Goal: Task Accomplishment & Management: Use online tool/utility

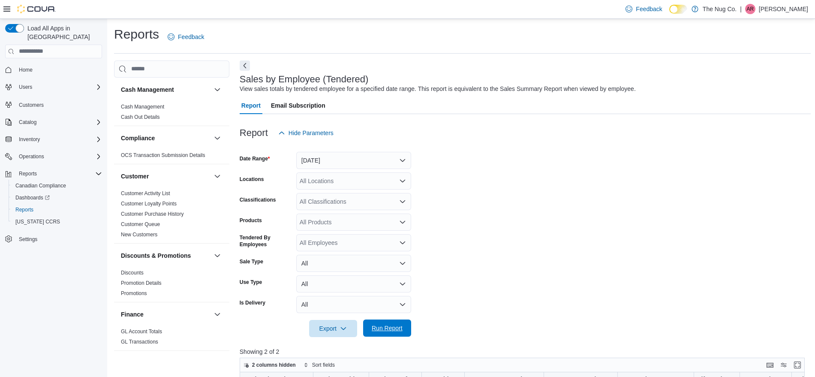
click at [375, 326] on span "Run Report" at bounding box center [387, 328] width 31 height 9
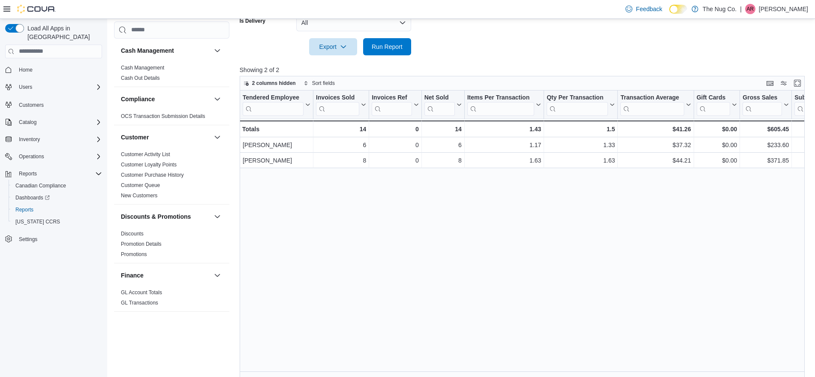
scroll to position [289, 0]
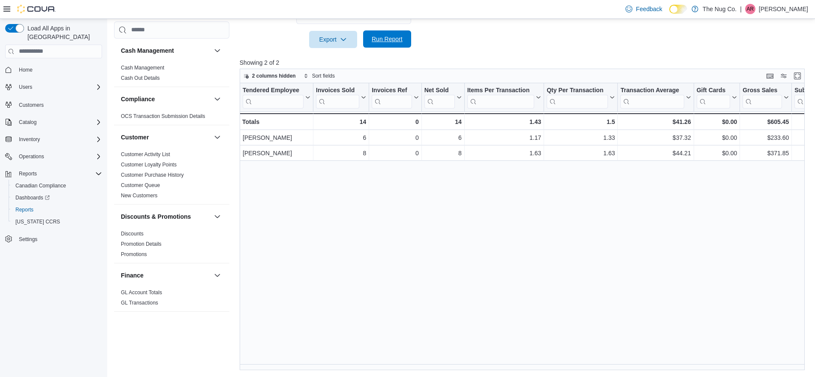
click at [395, 36] on span "Run Report" at bounding box center [387, 39] width 31 height 9
click at [390, 38] on span "Run Report" at bounding box center [387, 39] width 31 height 9
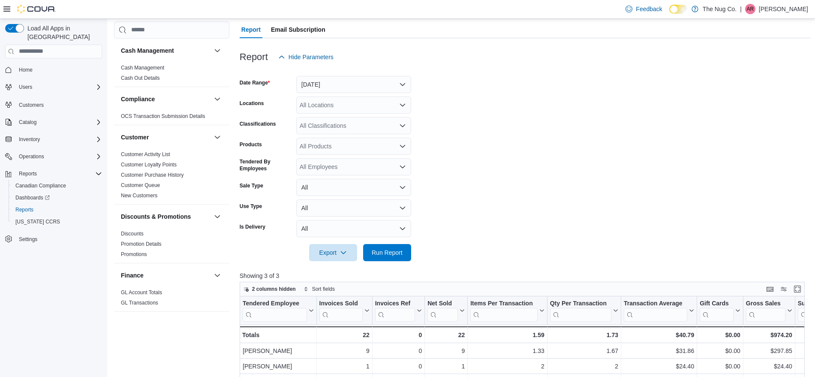
scroll to position [75, 0]
click at [354, 89] on button "Today" at bounding box center [353, 85] width 115 height 17
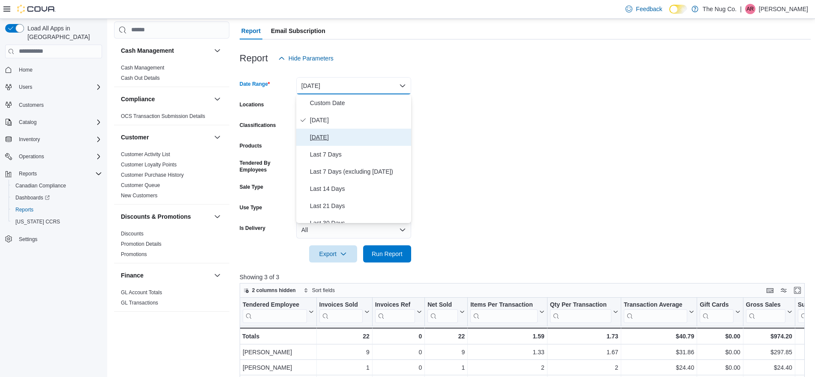
click at [362, 145] on button "Yesterday" at bounding box center [353, 137] width 115 height 17
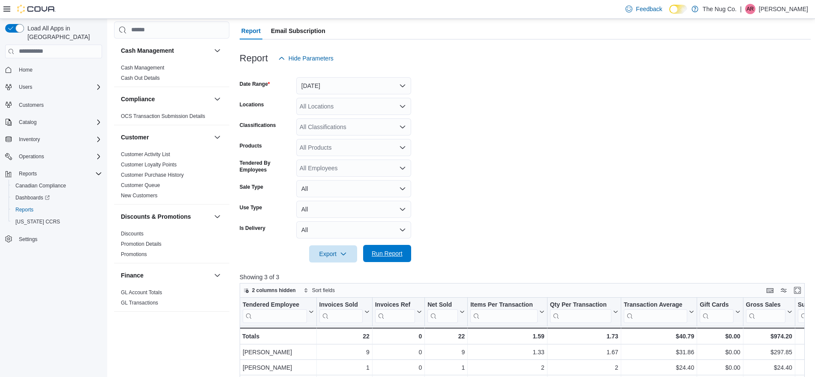
click at [390, 249] on span "Run Report" at bounding box center [387, 253] width 38 height 17
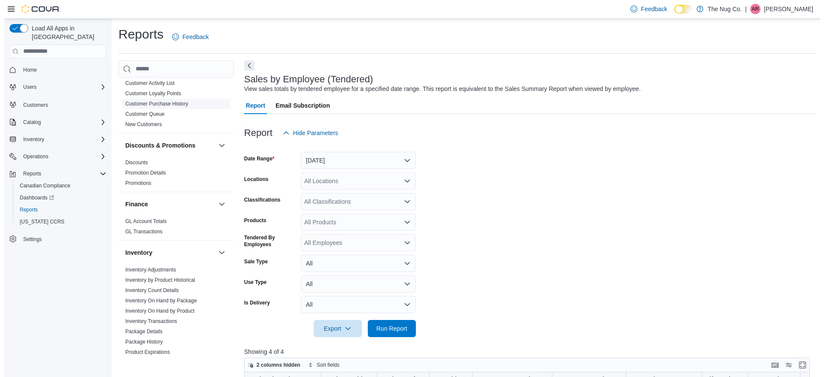
scroll to position [161, 0]
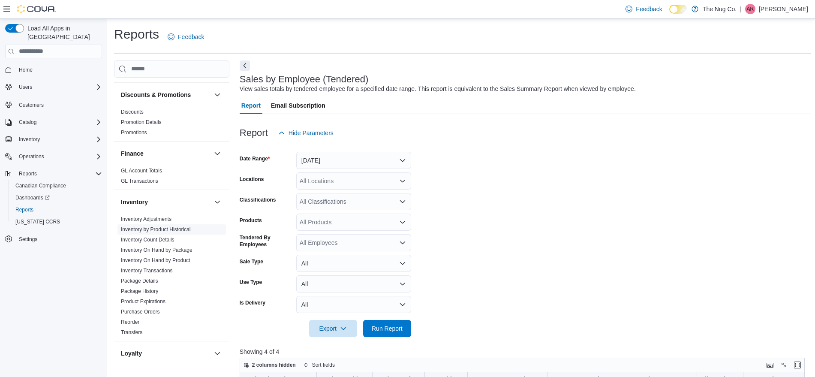
click at [184, 231] on link "Inventory by Product Historical" at bounding box center [156, 229] width 70 height 6
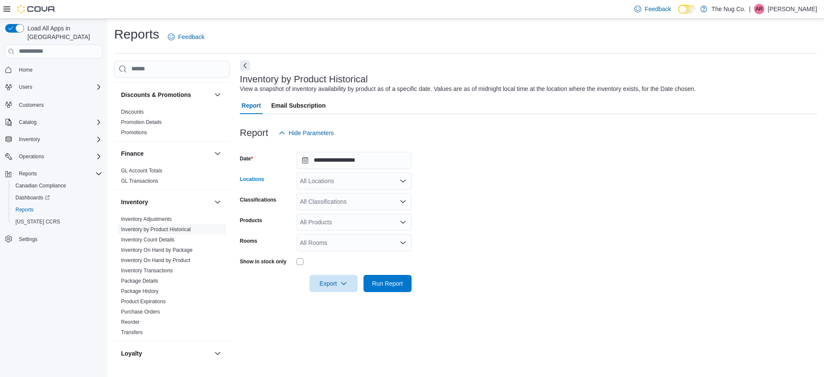
click at [402, 183] on icon "Open list of options" at bounding box center [402, 181] width 7 height 7
click at [389, 220] on span "[STREET_ADDRESS][PERSON_NAME][PERSON_NAME]" at bounding box center [394, 220] width 158 height 9
click at [502, 214] on form "**********" at bounding box center [528, 217] width 577 height 151
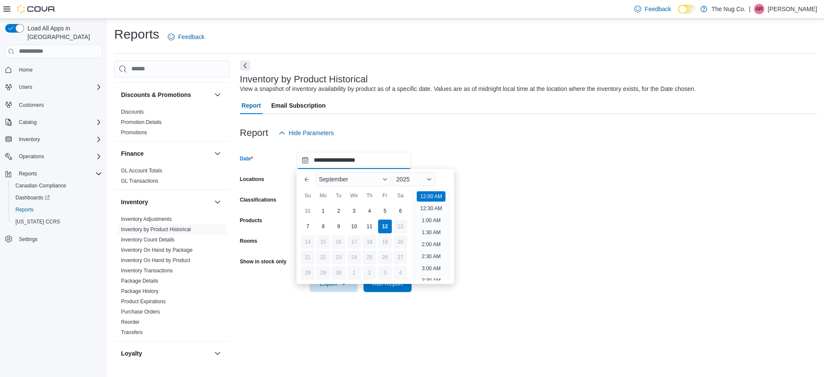
click at [397, 159] on input "**********" at bounding box center [353, 160] width 115 height 17
click at [438, 238] on li "2:00 PM" at bounding box center [431, 238] width 26 height 10
type input "**********"
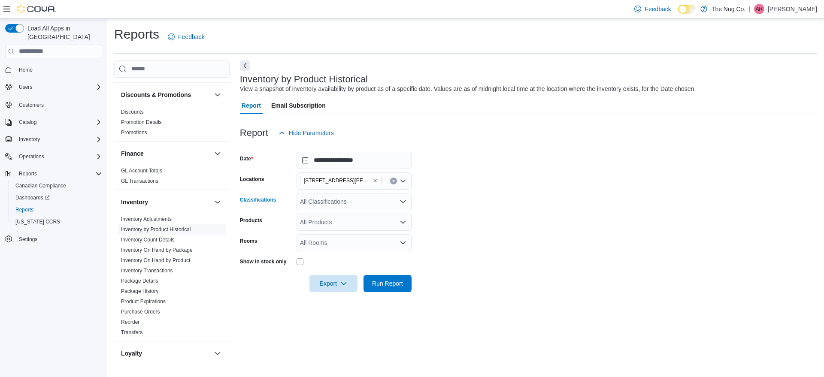
click at [369, 203] on div "All Classifications" at bounding box center [353, 201] width 115 height 17
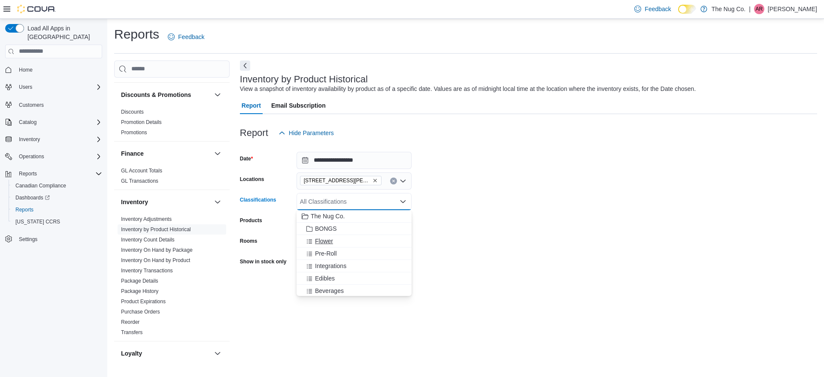
click at [335, 241] on div "Flower" at bounding box center [354, 241] width 105 height 9
click at [335, 241] on span "Pre-Roll" at bounding box center [326, 241] width 22 height 9
click at [338, 250] on div "Edibles" at bounding box center [354, 253] width 105 height 9
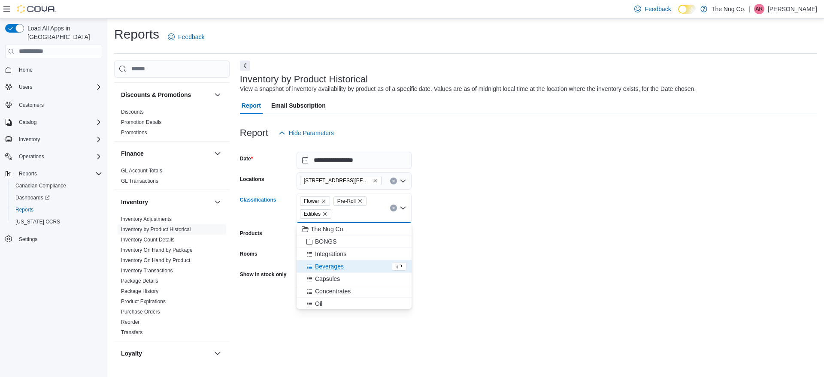
click at [345, 269] on div "Beverages" at bounding box center [346, 266] width 88 height 9
click at [345, 269] on div "Capsules" at bounding box center [346, 266] width 88 height 9
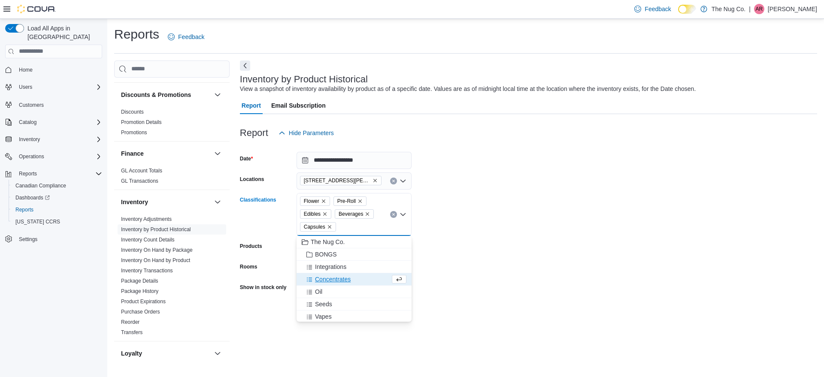
click at [350, 280] on span "Concentrates" at bounding box center [333, 279] width 36 height 9
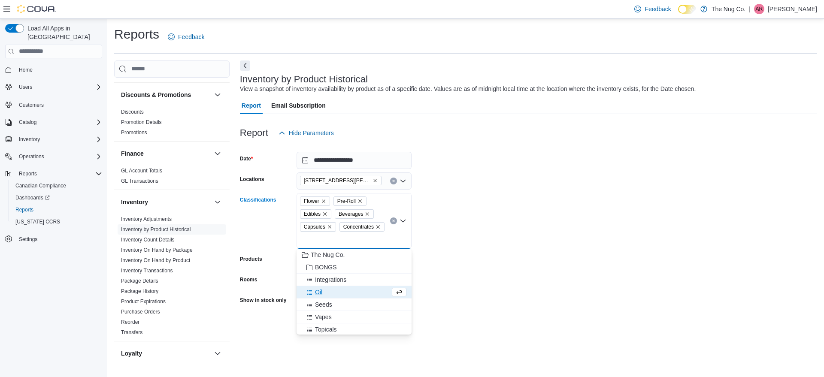
click at [348, 295] on div "Oil" at bounding box center [346, 292] width 88 height 9
click at [346, 305] on div "Vapes" at bounding box center [354, 304] width 105 height 9
click at [347, 305] on div "Topicals" at bounding box center [346, 304] width 88 height 9
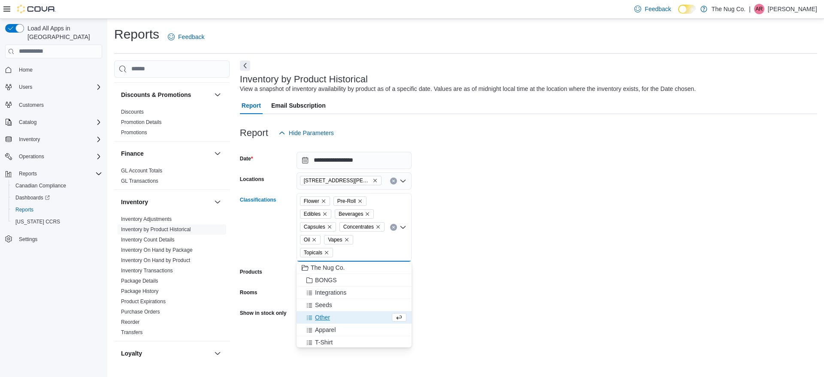
click at [488, 271] on form "**********" at bounding box center [528, 243] width 577 height 202
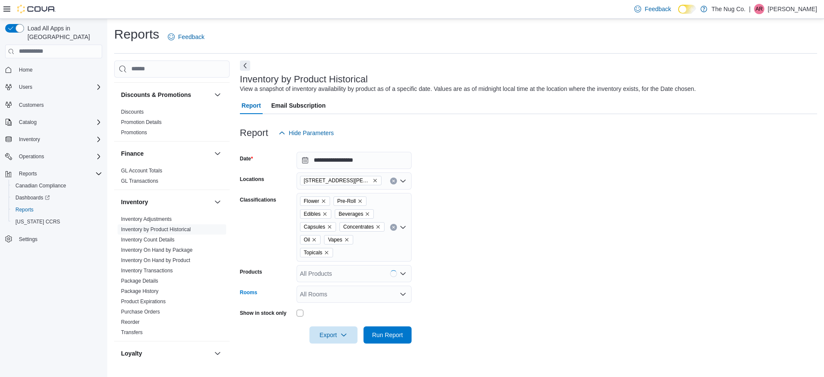
click at [316, 299] on div "All Rooms" at bounding box center [353, 294] width 115 height 17
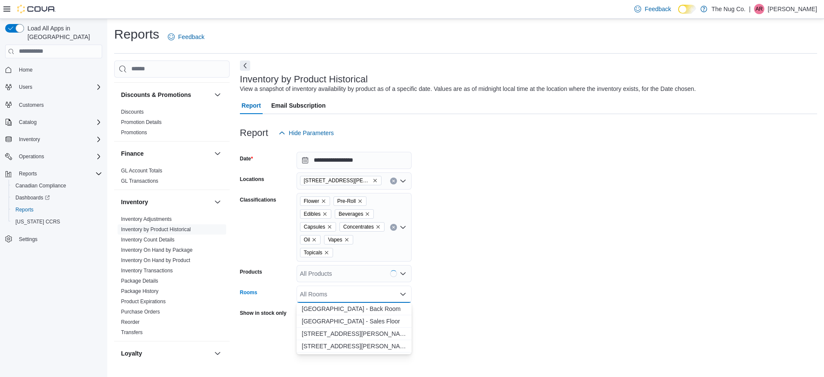
click at [316, 299] on div "All Rooms" at bounding box center [353, 294] width 115 height 17
click at [259, 306] on div "Show in stock only" at bounding box center [266, 312] width 53 height 13
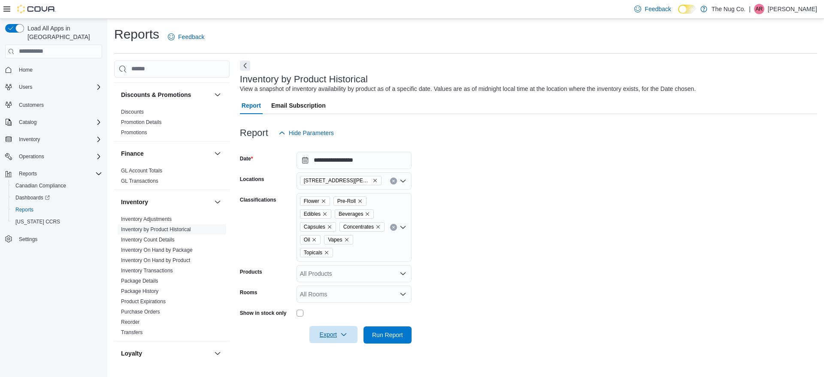
click at [324, 331] on span "Export" at bounding box center [333, 334] width 38 height 17
click at [344, 284] on span "Export to Excel" at bounding box center [334, 283] width 39 height 7
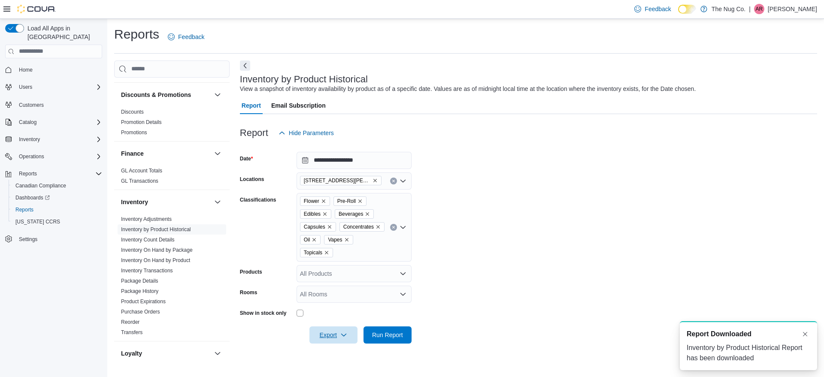
scroll to position [0, 0]
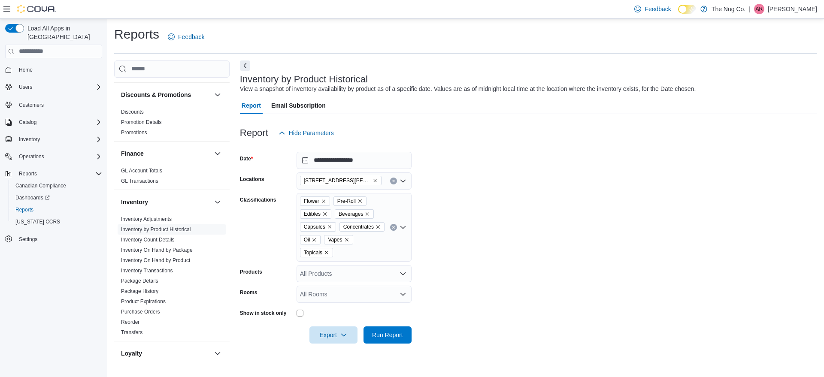
click at [713, 203] on form "**********" at bounding box center [528, 243] width 577 height 202
click at [337, 298] on div "All Rooms" at bounding box center [353, 294] width 115 height 17
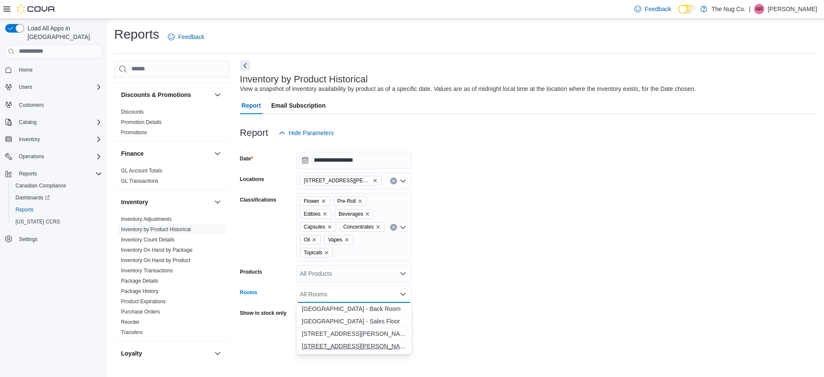
click at [374, 346] on span "514 Ritson Rd S, Oshawa, ON L1H 5K4 - Front Room" at bounding box center [354, 346] width 105 height 9
click at [473, 338] on form "**********" at bounding box center [528, 243] width 577 height 202
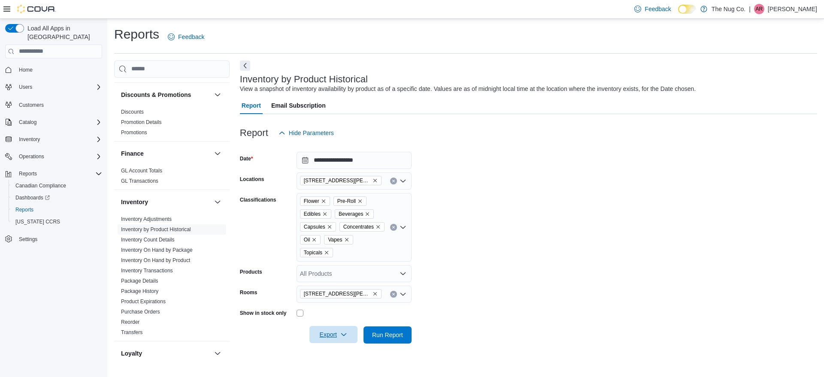
click at [345, 334] on icon "button" at bounding box center [343, 334] width 7 height 7
click at [329, 285] on span "Export to Excel" at bounding box center [334, 283] width 39 height 7
click at [666, 249] on form "**********" at bounding box center [528, 243] width 577 height 202
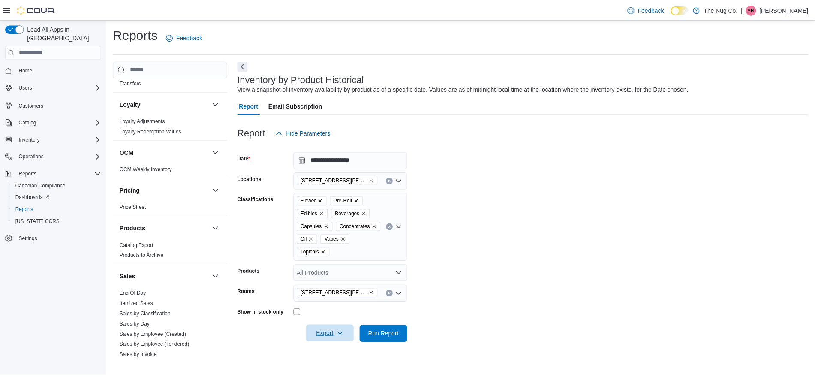
scroll to position [429, 0]
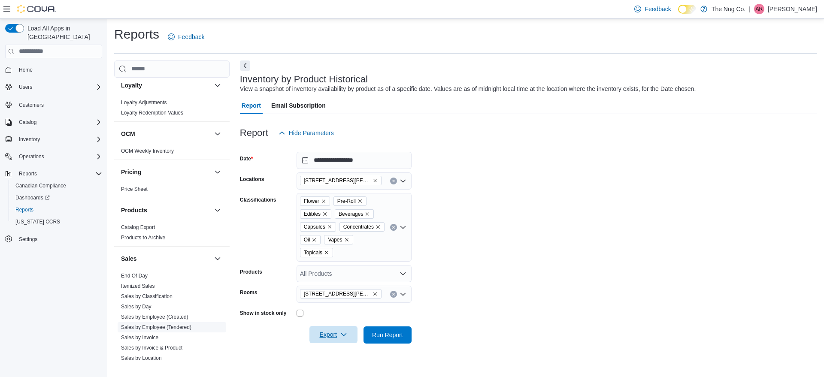
click at [186, 327] on link "Sales by Employee (Tendered)" at bounding box center [156, 327] width 70 height 6
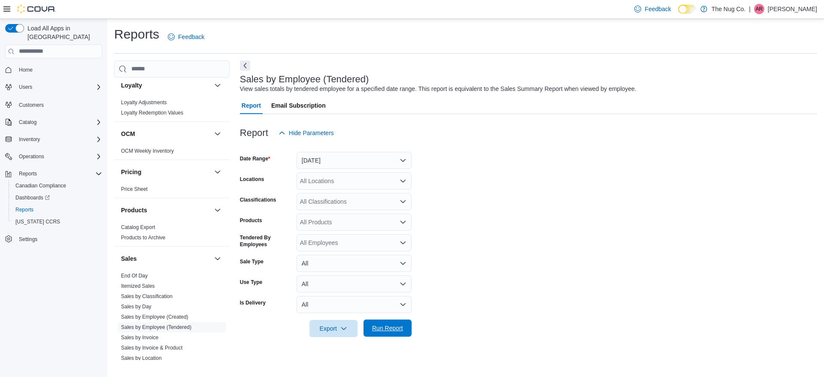
click at [385, 332] on span "Run Report" at bounding box center [387, 328] width 38 height 17
click at [378, 169] on form "Date Range Yesterday Locations All Locations Classifications All Classification…" at bounding box center [524, 240] width 569 height 196
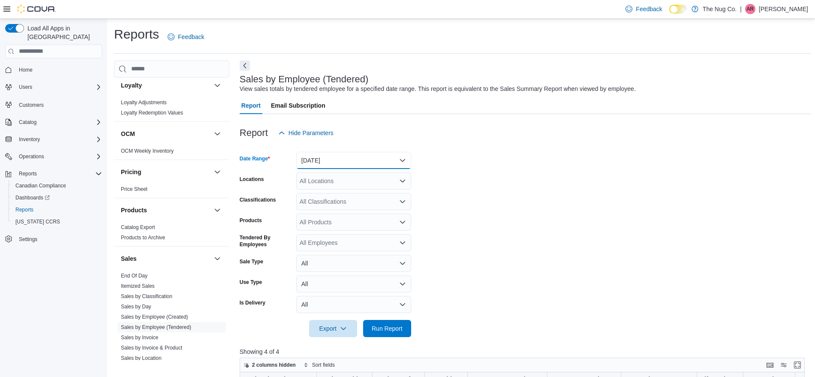
click at [377, 160] on button "Yesterday" at bounding box center [353, 160] width 115 height 17
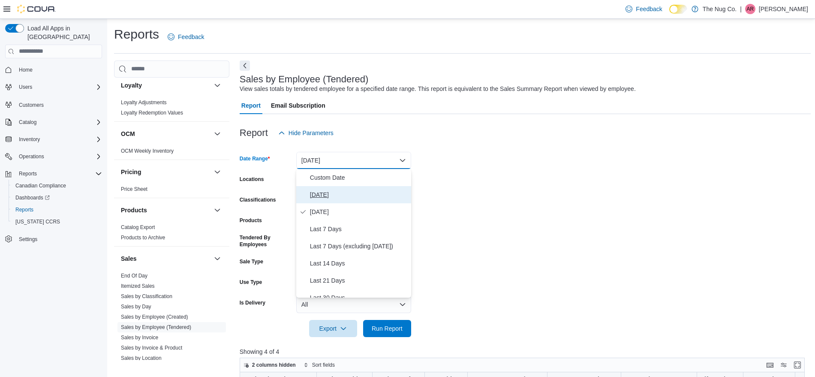
click at [367, 196] on span "Today" at bounding box center [359, 195] width 98 height 10
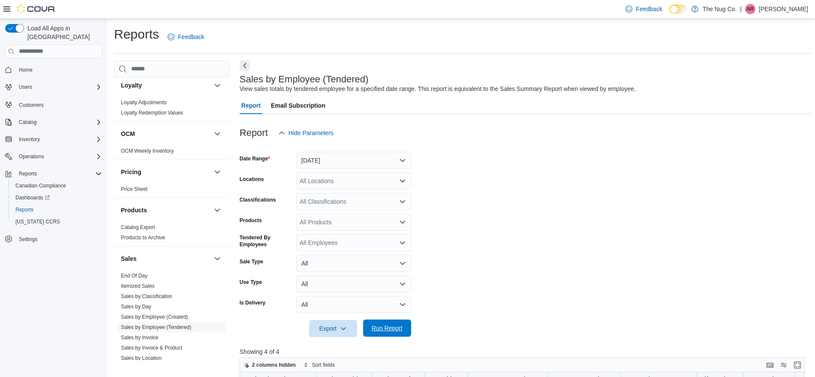
click at [392, 328] on span "Run Report" at bounding box center [387, 328] width 31 height 9
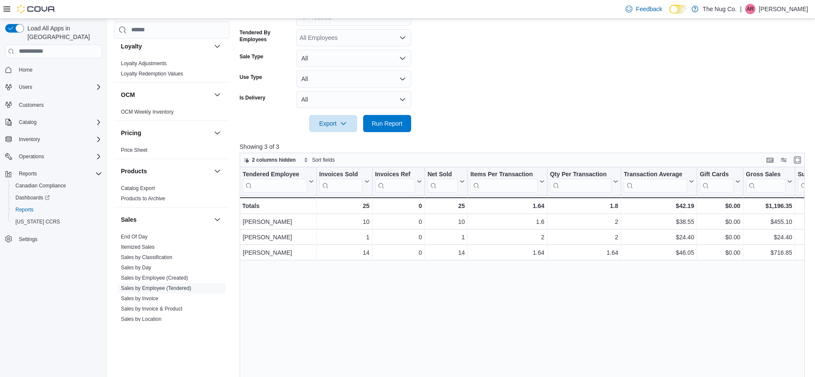
scroll to position [289, 0]
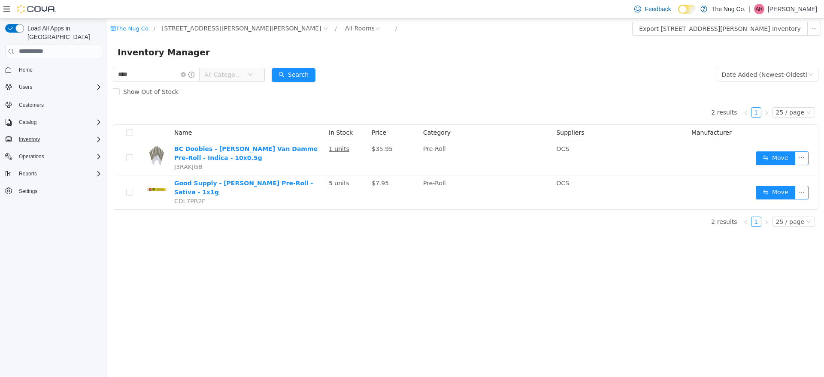
click at [57, 134] on div "Inventory" at bounding box center [58, 139] width 87 height 10
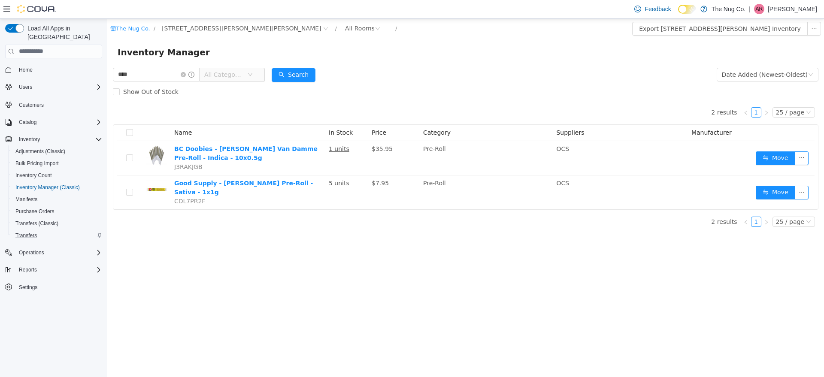
click at [42, 230] on div "Transfers" at bounding box center [57, 235] width 90 height 10
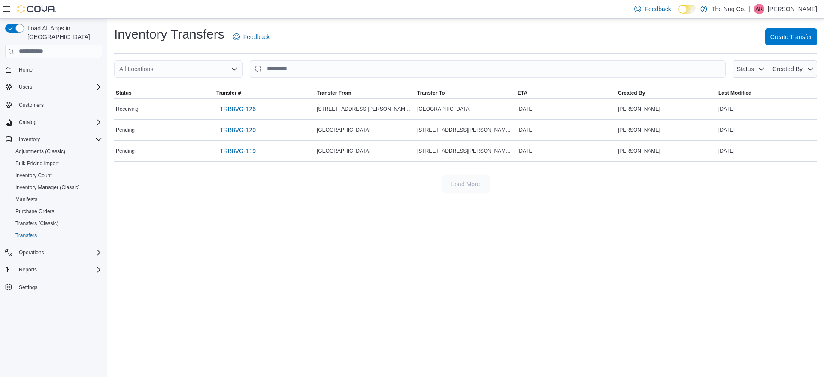
click at [37, 247] on button "Operations" at bounding box center [54, 253] width 104 height 12
click at [37, 249] on span "Operations" at bounding box center [31, 252] width 25 height 7
click at [52, 181] on button "Inventory Manager (Classic)" at bounding box center [57, 187] width 97 height 12
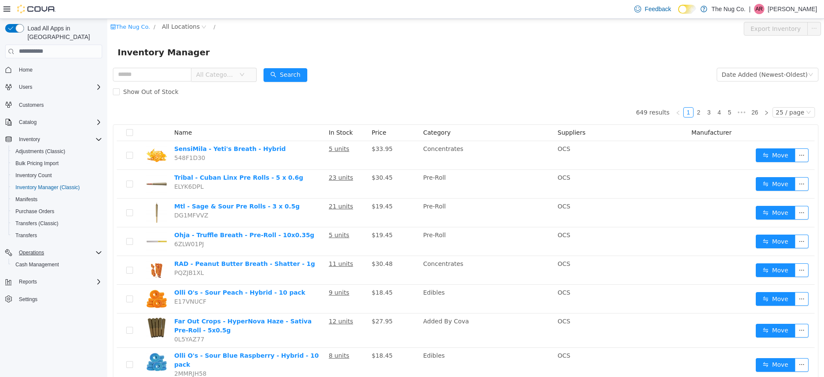
click at [256, 76] on span "All Categories" at bounding box center [223, 74] width 65 height 14
drag, startPoint x: 183, startPoint y: 25, endPoint x: 181, endPoint y: 31, distance: 6.4
click at [184, 25] on span "All Locations" at bounding box center [181, 25] width 38 height 9
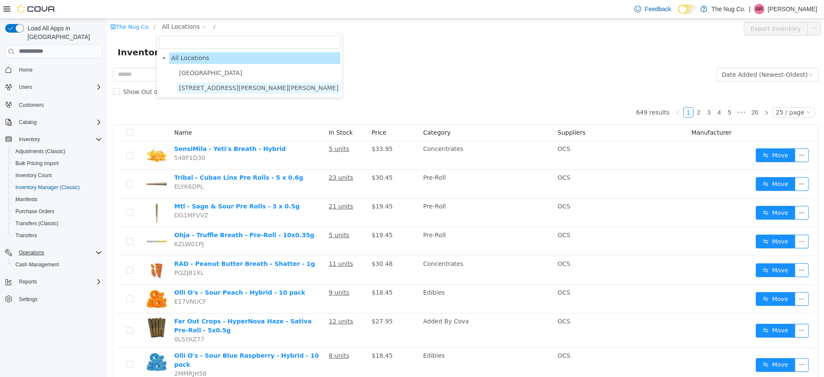
click at [205, 93] on span "[STREET_ADDRESS][PERSON_NAME][PERSON_NAME]" at bounding box center [258, 88] width 163 height 12
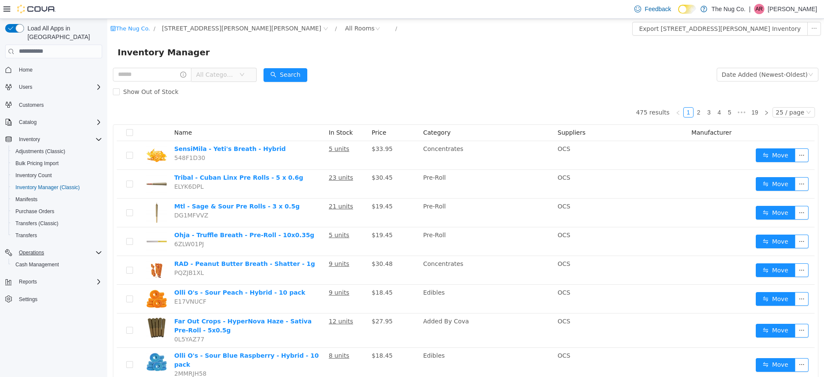
click at [226, 75] on span "All Categories" at bounding box center [215, 74] width 39 height 9
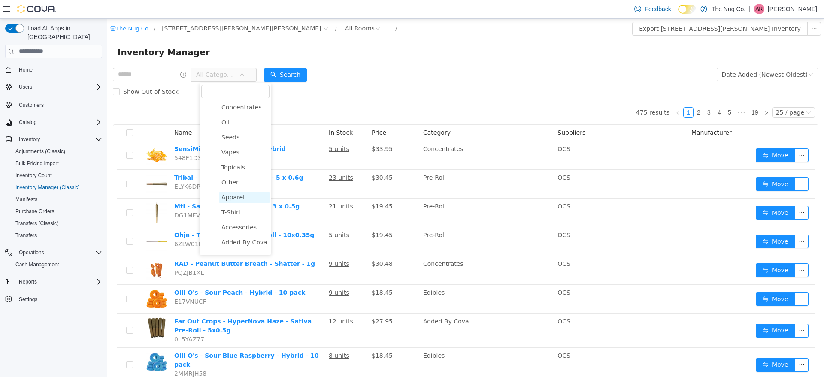
scroll to position [107, 0]
click at [260, 231] on span "Accessories" at bounding box center [244, 225] width 50 height 12
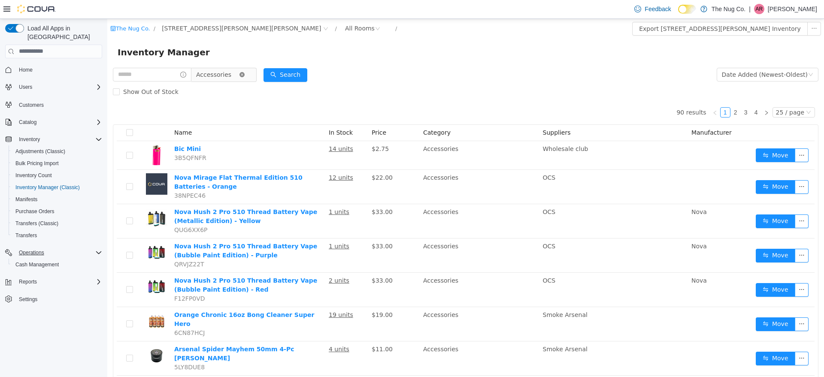
click at [250, 76] on span "Accessories" at bounding box center [220, 74] width 59 height 14
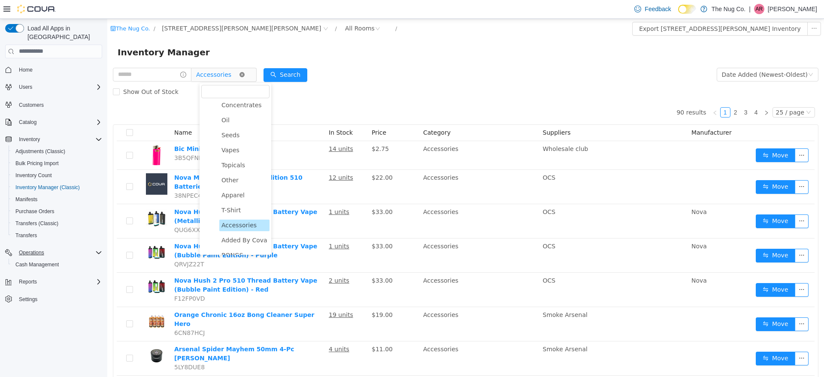
click at [244, 75] on icon "icon: close-circle" at bounding box center [241, 74] width 5 height 5
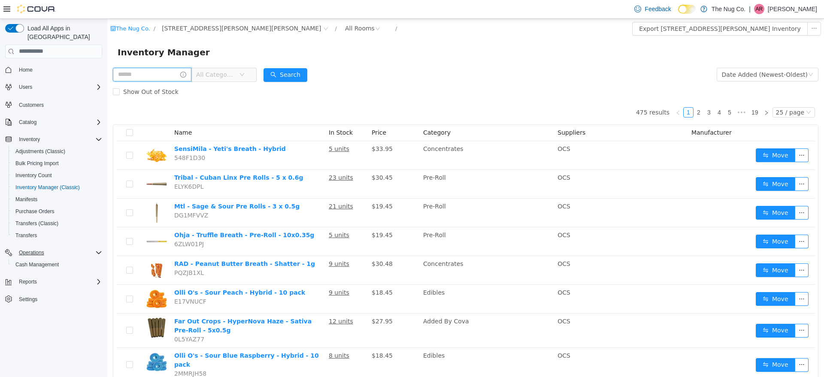
click at [163, 77] on input "text" at bounding box center [152, 74] width 78 height 14
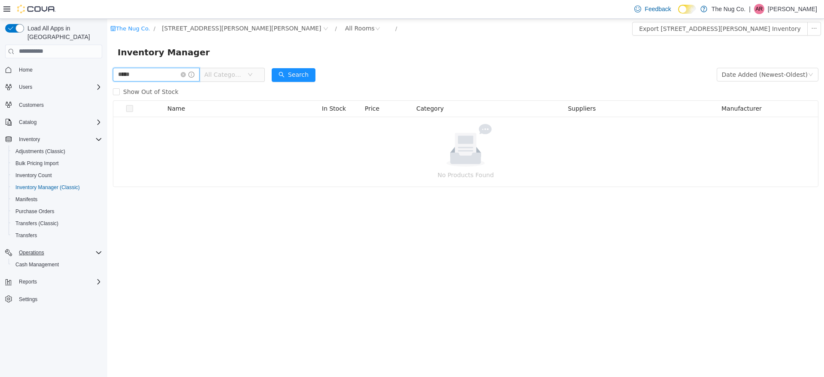
click at [149, 72] on input "*****" at bounding box center [156, 74] width 87 height 14
type input "**********"
click at [313, 71] on button "Search" at bounding box center [294, 75] width 44 height 14
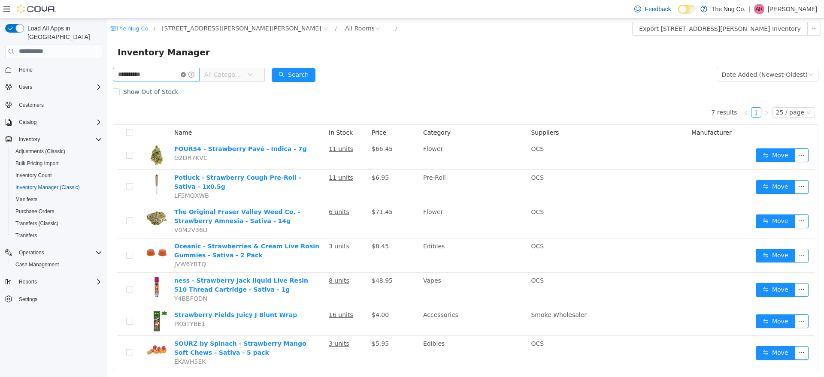
click at [186, 73] on icon "icon: close-circle" at bounding box center [183, 74] width 5 height 5
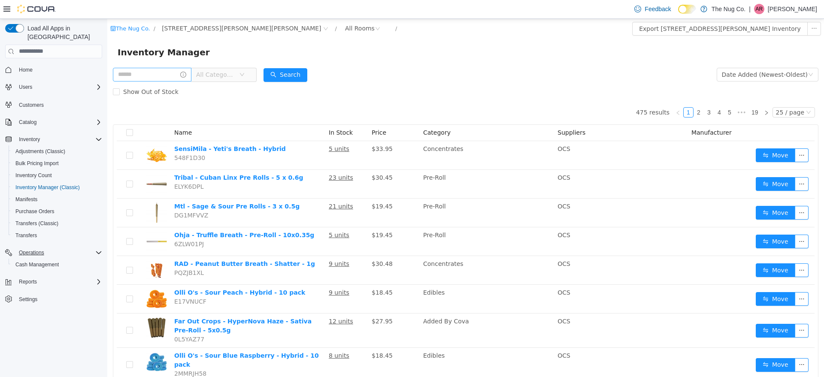
click at [244, 77] on icon "icon: down" at bounding box center [241, 74] width 5 height 5
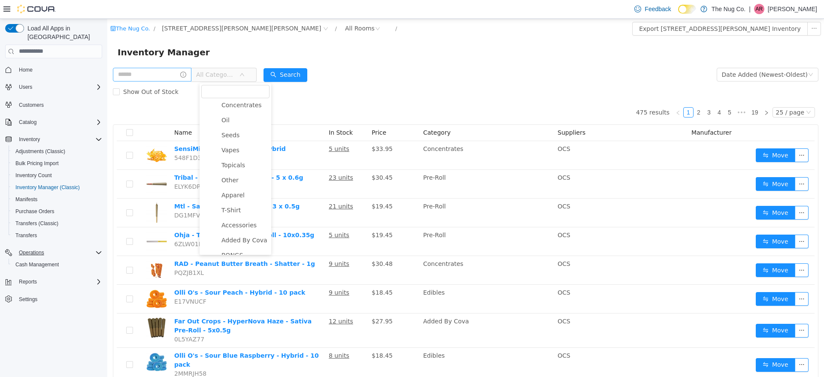
click at [245, 231] on li "Accessories" at bounding box center [239, 225] width 60 height 12
click at [247, 228] on span "Accessories" at bounding box center [238, 224] width 35 height 7
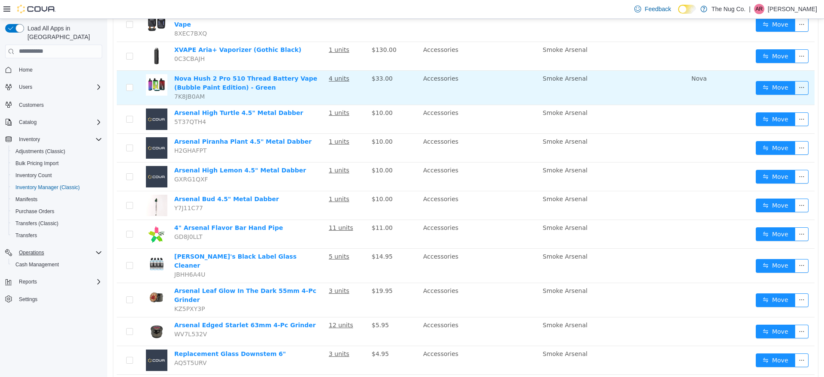
scroll to position [429, 0]
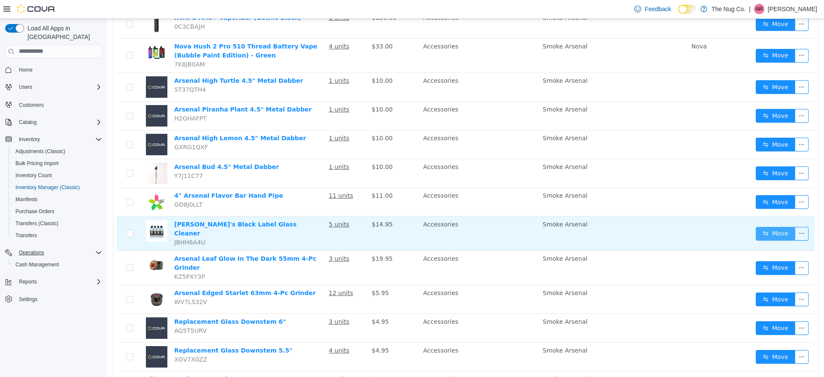
click at [755, 226] on button "Move" at bounding box center [774, 233] width 39 height 14
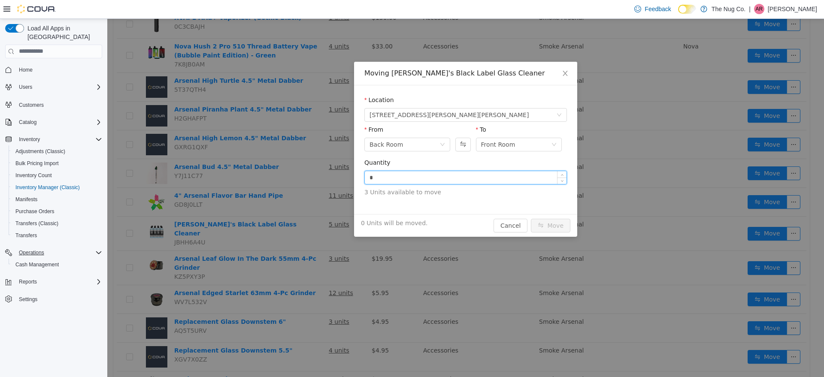
click at [465, 177] on input "*" at bounding box center [466, 177] width 202 height 13
type input "*"
click at [542, 223] on button "Move" at bounding box center [550, 225] width 39 height 14
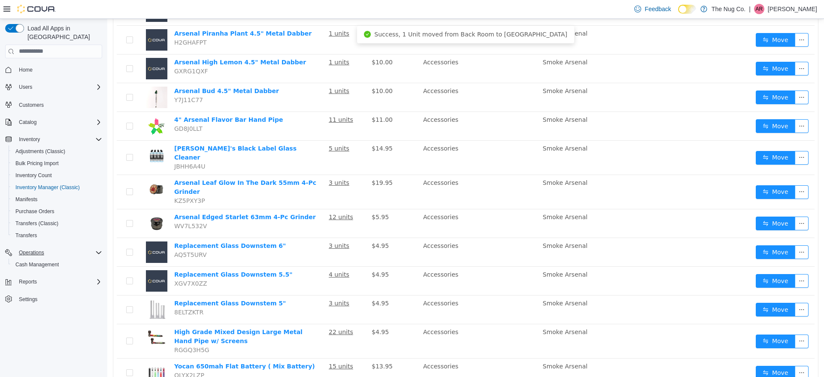
scroll to position [540, 0]
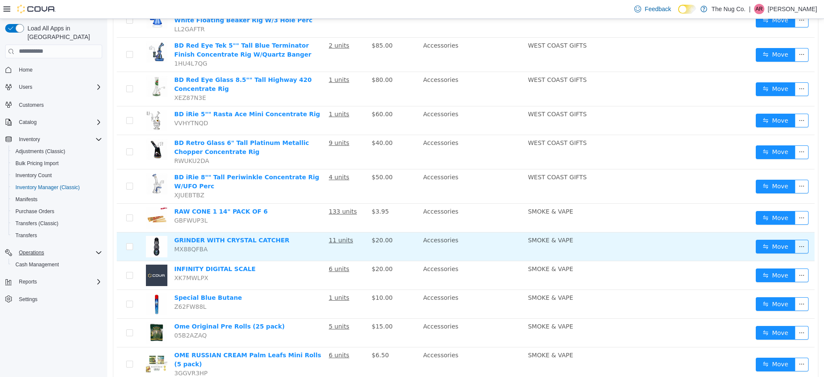
scroll to position [509, 0]
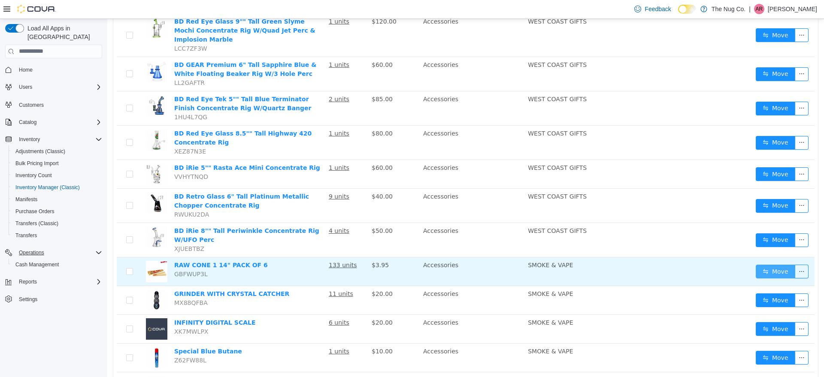
click at [780, 264] on button "Move" at bounding box center [774, 271] width 39 height 14
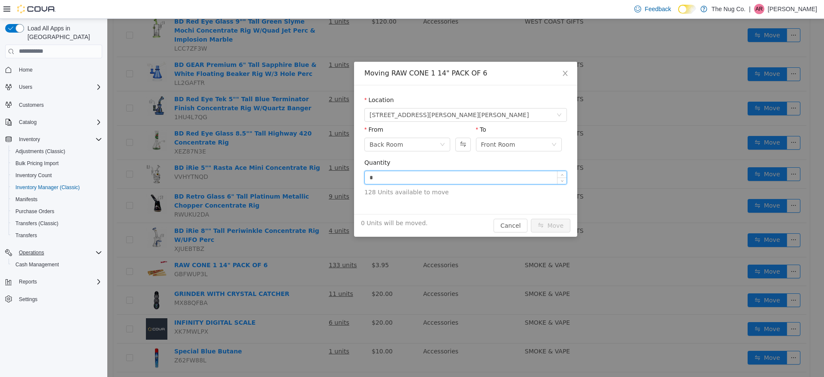
click at [368, 175] on input "*" at bounding box center [466, 177] width 202 height 13
type input "**"
click at [552, 223] on button "Move" at bounding box center [550, 225] width 39 height 14
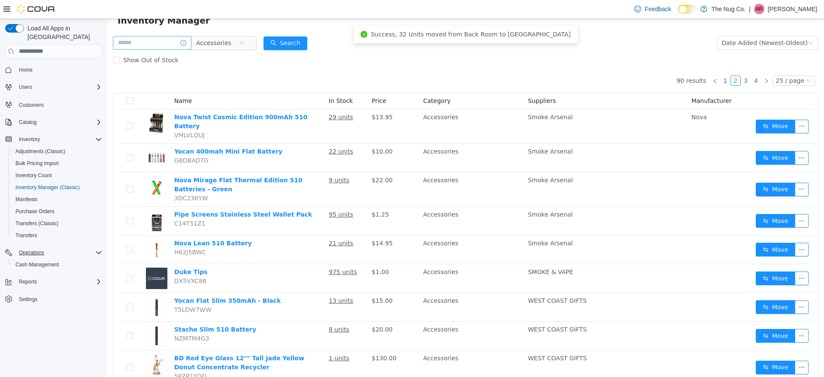
scroll to position [27, 0]
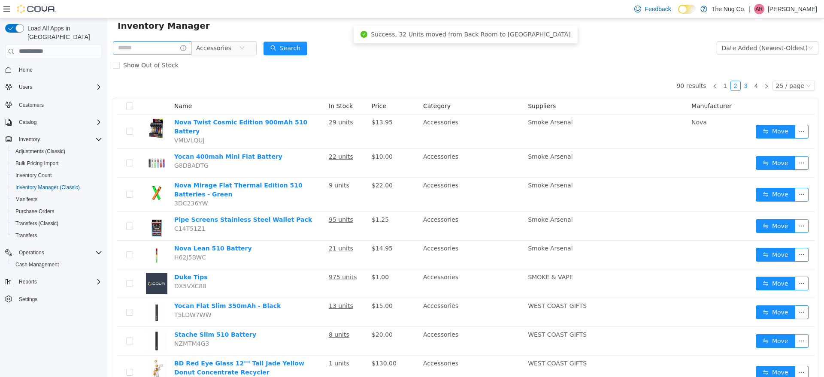
click at [741, 84] on link "3" at bounding box center [745, 85] width 9 height 9
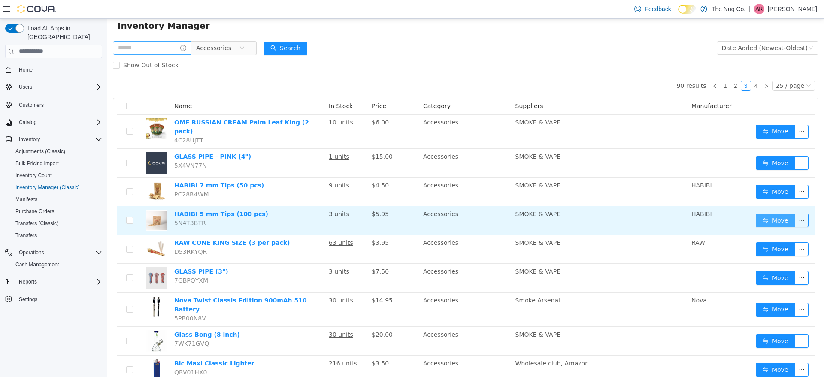
click at [771, 215] on button "Move" at bounding box center [774, 220] width 39 height 14
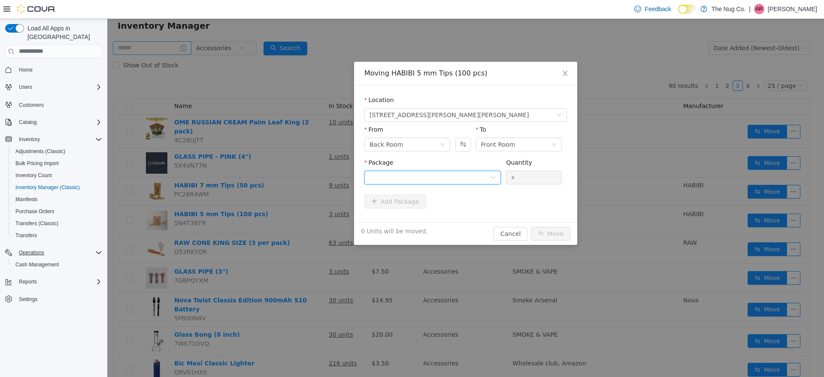
click at [488, 172] on div at bounding box center [429, 177] width 121 height 13
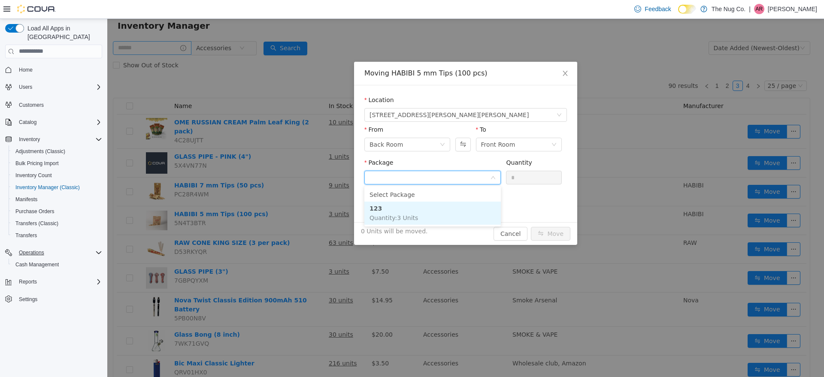
click at [442, 208] on li "123 Quantity : 3 Units" at bounding box center [432, 212] width 136 height 23
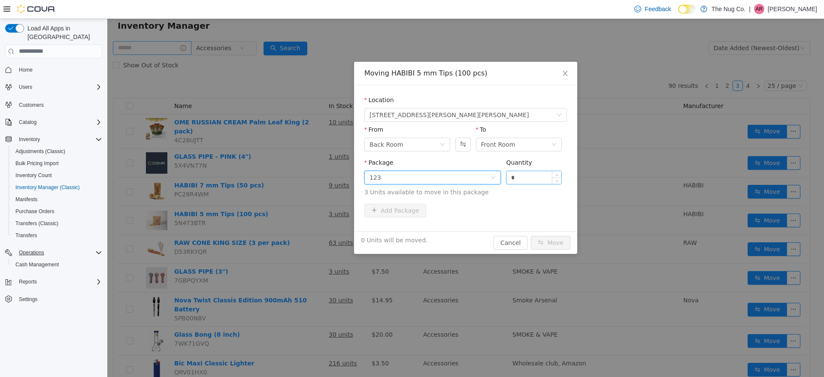
click at [527, 176] on input "*" at bounding box center [533, 177] width 55 height 13
type input "**"
click at [531, 235] on button "Move" at bounding box center [550, 242] width 39 height 14
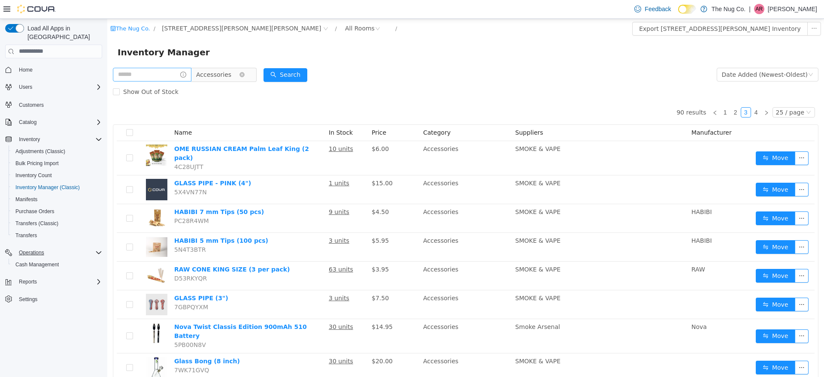
click at [250, 73] on span "Accessories" at bounding box center [220, 74] width 59 height 14
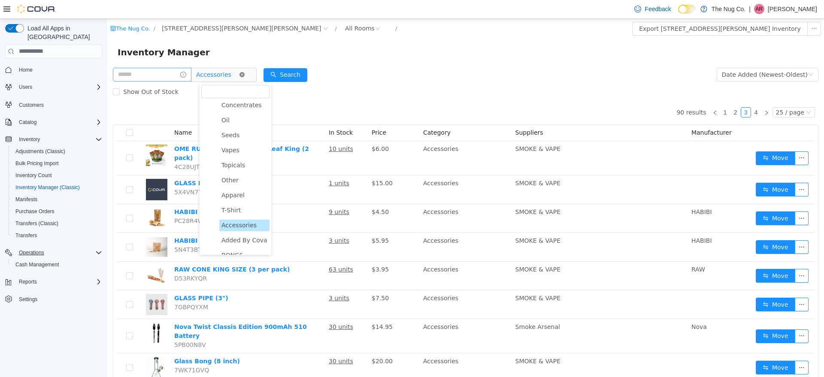
click at [244, 75] on icon "icon: close-circle" at bounding box center [241, 74] width 5 height 5
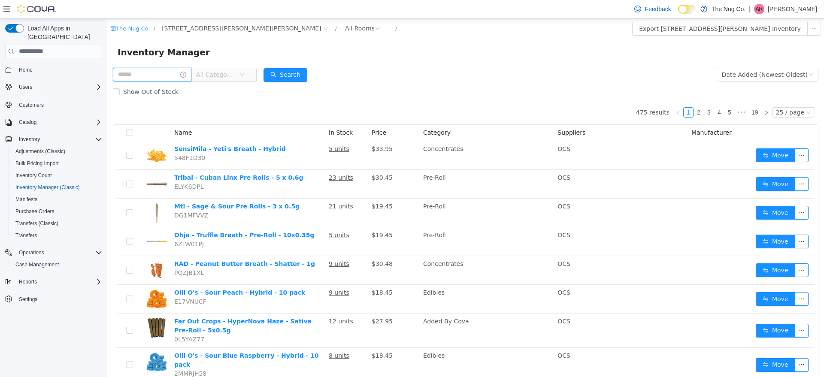
click at [149, 73] on input "text" at bounding box center [152, 74] width 78 height 14
type input "***"
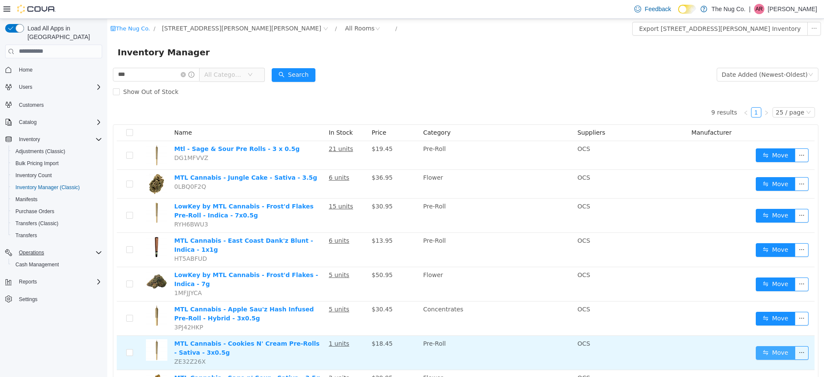
click at [766, 347] on button "Move" at bounding box center [774, 353] width 39 height 14
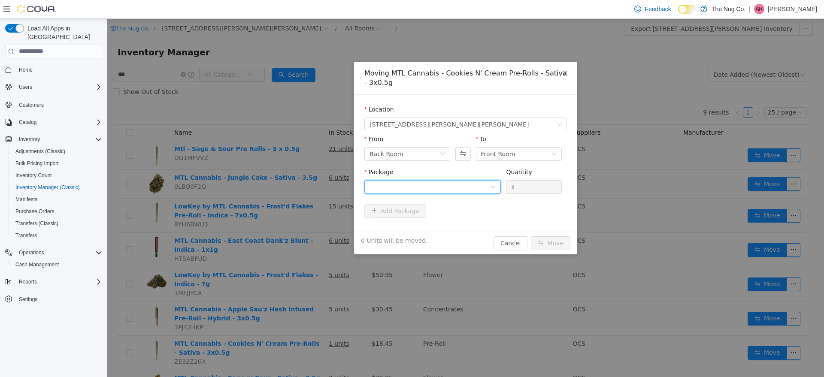
drag, startPoint x: 486, startPoint y: 183, endPoint x: 472, endPoint y: 188, distance: 15.2
click at [485, 183] on div at bounding box center [429, 186] width 121 height 13
click at [412, 224] on li "212024J2304 Quantity : 1 Unit" at bounding box center [432, 222] width 136 height 23
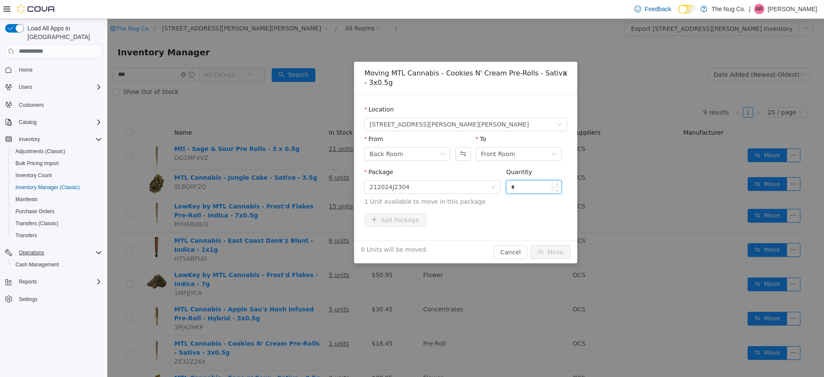
click at [527, 193] on input "*" at bounding box center [533, 186] width 55 height 13
type input "*"
click at [544, 253] on button "Move" at bounding box center [550, 252] width 39 height 14
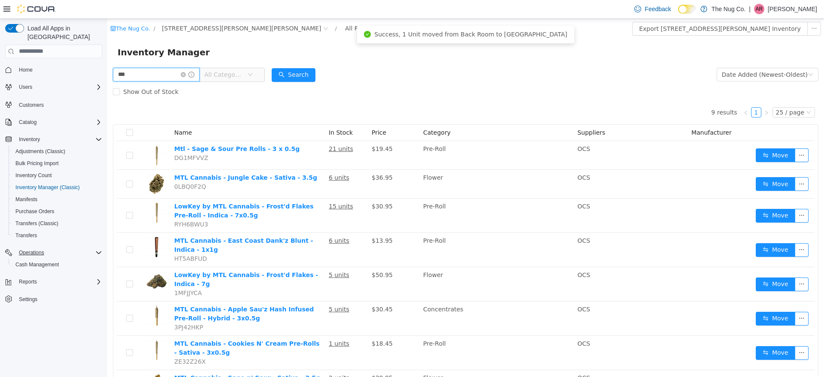
drag, startPoint x: 166, startPoint y: 70, endPoint x: 68, endPoint y: 76, distance: 98.0
click at [107, 76] on html "The Nug Co. / 514 Ritson Rd S, Oshawa, ON L1H 5K4 / All Rooms / Export 514 Rits…" at bounding box center [465, 197] width 716 height 358
type input "******"
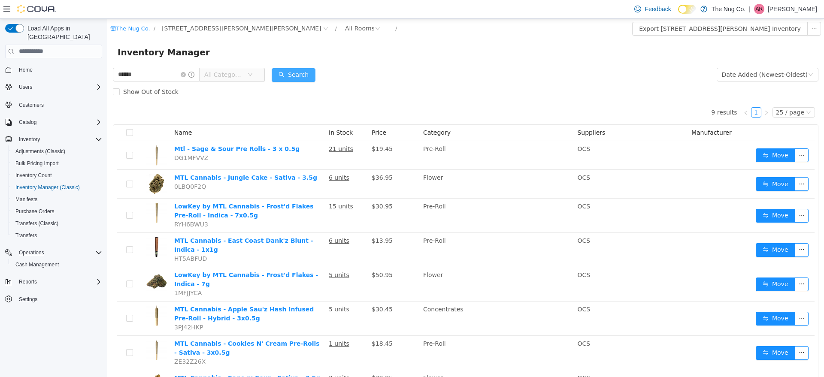
click at [315, 74] on button "Search" at bounding box center [294, 75] width 44 height 14
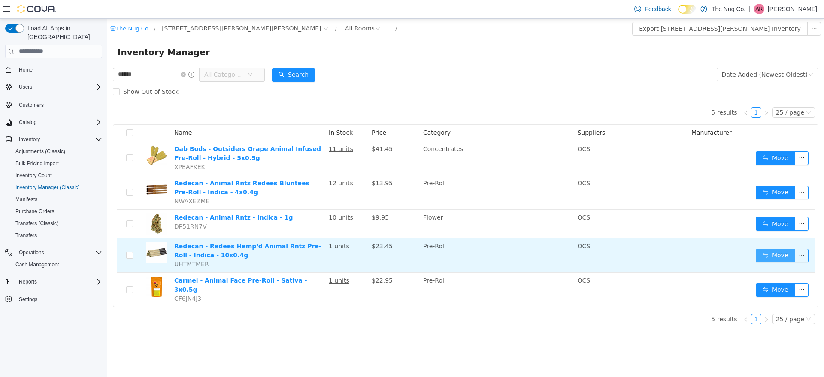
click at [763, 255] on button "Move" at bounding box center [774, 255] width 39 height 14
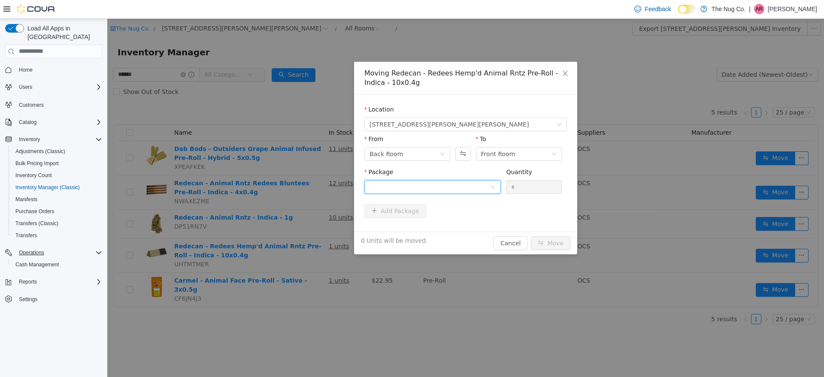
click at [453, 187] on div at bounding box center [429, 186] width 121 height 13
click at [421, 221] on li "8860250707 Quantity : 1 Unit" at bounding box center [432, 222] width 136 height 23
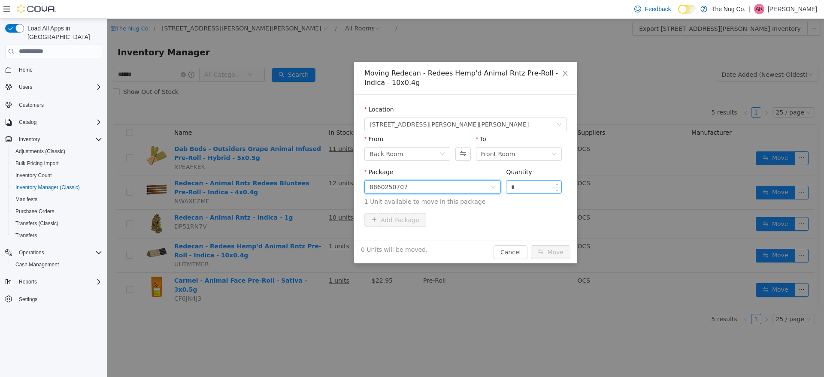
click at [534, 187] on input "*" at bounding box center [533, 186] width 55 height 13
type input "*"
click at [560, 251] on button "Move" at bounding box center [550, 252] width 39 height 14
